Goal: Information Seeking & Learning: Learn about a topic

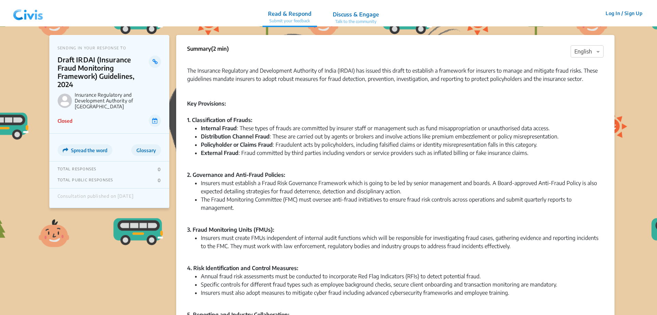
click at [299, 109] on div "Key Provisions: 1. Classification of Frauds:" at bounding box center [395, 107] width 417 height 33
click at [265, 116] on div "Key Provisions: 1. Classification of Frauds:" at bounding box center [395, 107] width 417 height 33
click at [265, 132] on li "Distribution Channel Fraud : These are carried out by agents or brokers and inv…" at bounding box center [402, 136] width 403 height 8
drag, startPoint x: 244, startPoint y: 129, endPoint x: 247, endPoint y: 131, distance: 3.7
click at [247, 131] on li "Internal Fraud : These types of frauds are committed by insurer staff or manage…" at bounding box center [402, 128] width 403 height 8
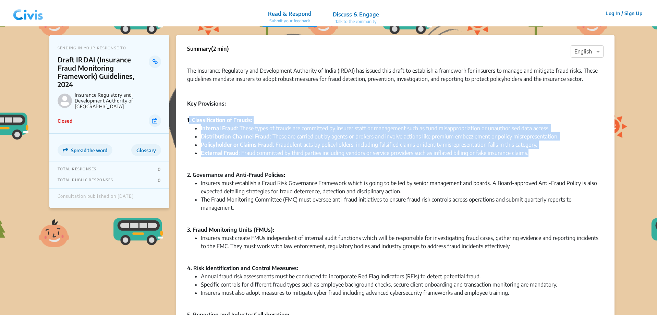
drag, startPoint x: 189, startPoint y: 120, endPoint x: 529, endPoint y: 153, distance: 342.1
click at [529, 153] on div "The Insurance Regulatory and Development Authority of India (IRDAI) has issued …" at bounding box center [395, 224] width 417 height 332
copy div ". Classification of Frauds: Internal Fraud : These types of frauds are committe…"
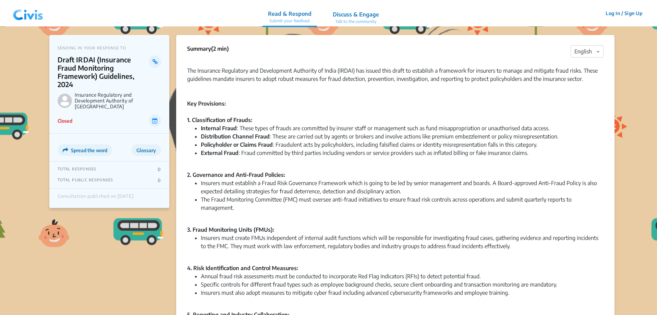
click at [66, 294] on aside "SENDING IN YOUR RESPONSE TO Draft IRDAI (Insurance Fraud Monitoring Framework) …" at bounding box center [109, 247] width 120 height 425
click at [238, 130] on li "Internal Fraud : These types of frauds are committed by insurer staff or manage…" at bounding box center [402, 128] width 403 height 8
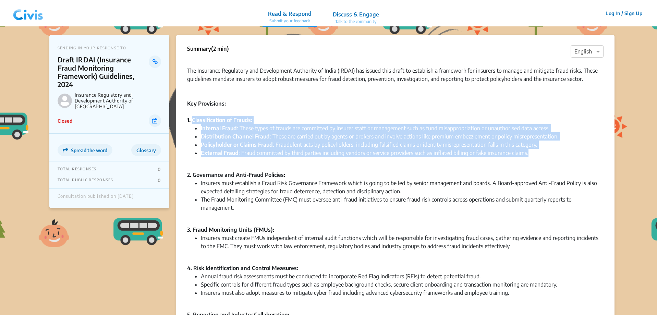
drag, startPoint x: 193, startPoint y: 118, endPoint x: 527, endPoint y: 151, distance: 335.5
click at [527, 151] on div "The Insurance Regulatory and Development Authority of India (IRDAI) has issued …" at bounding box center [395, 224] width 417 height 332
copy div "Classification of Frauds: Internal Fraud : These types of frauds are committed …"
click at [261, 120] on div "Key Provisions: 1. Classification of Frauds:" at bounding box center [395, 107] width 417 height 33
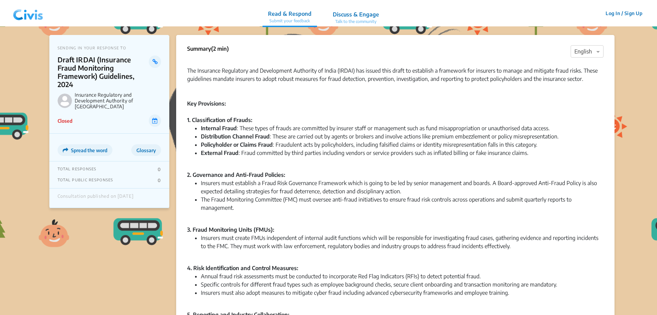
click at [224, 126] on strong "Internal Fraud" at bounding box center [219, 128] width 36 height 7
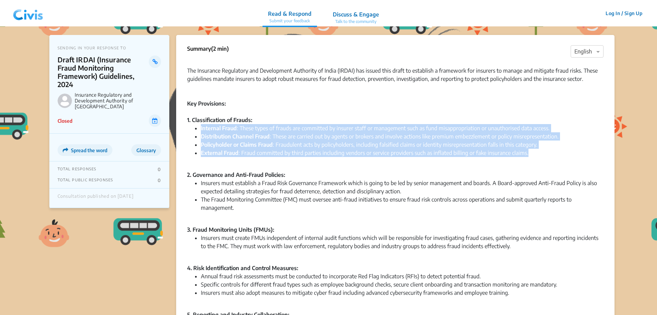
drag, startPoint x: 201, startPoint y: 128, endPoint x: 536, endPoint y: 154, distance: 336.3
click at [536, 154] on ul "Internal Fraud : These types of frauds are committed by insurer staff or manage…" at bounding box center [395, 144] width 417 height 41
copy ul "Internal Fraud : These types of frauds are committed by insurer staff or manage…"
